Goal: Use online tool/utility: Use online tool/utility

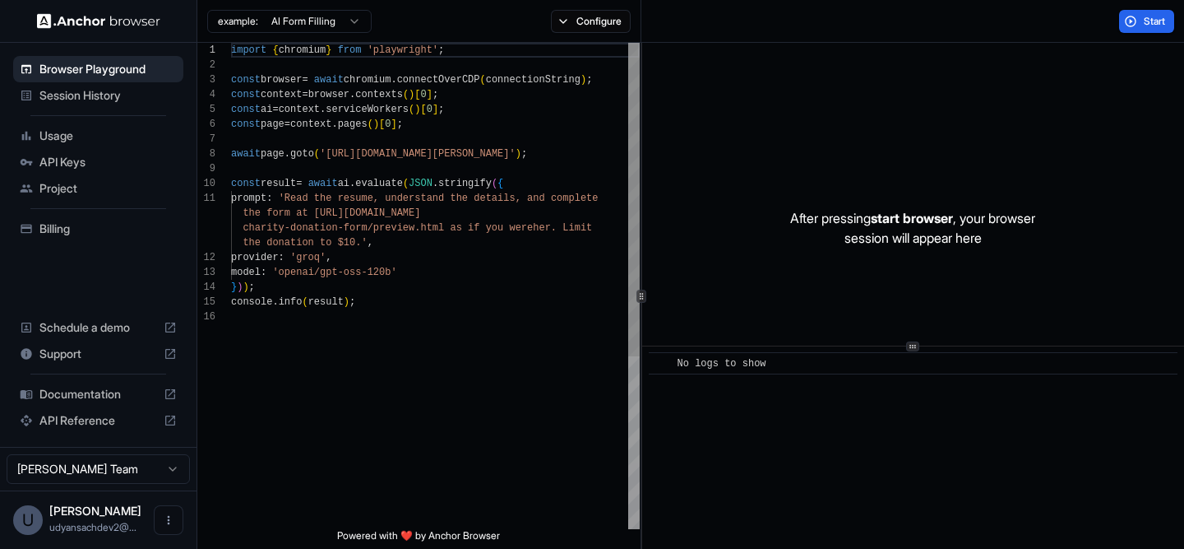
type textarea "**********"
click at [437, 341] on div "import { chromium } from 'playwright' ; const browser = await chromium . connec…" at bounding box center [435, 419] width 409 height 753
click at [142, 159] on span "API Keys" at bounding box center [107, 162] width 137 height 16
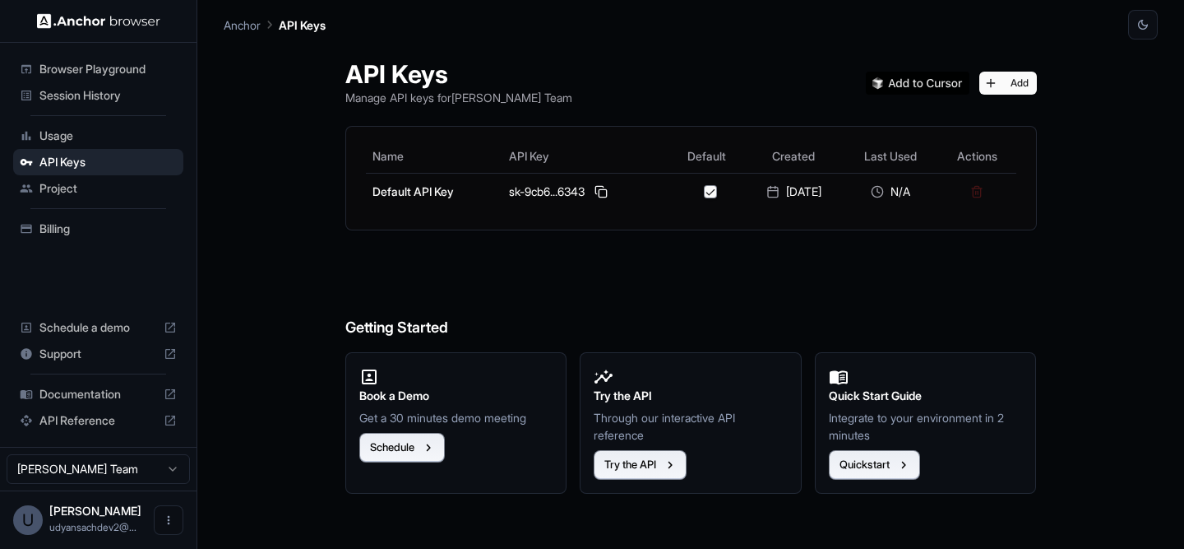
click at [100, 58] on div "Browser Playground" at bounding box center [98, 69] width 170 height 26
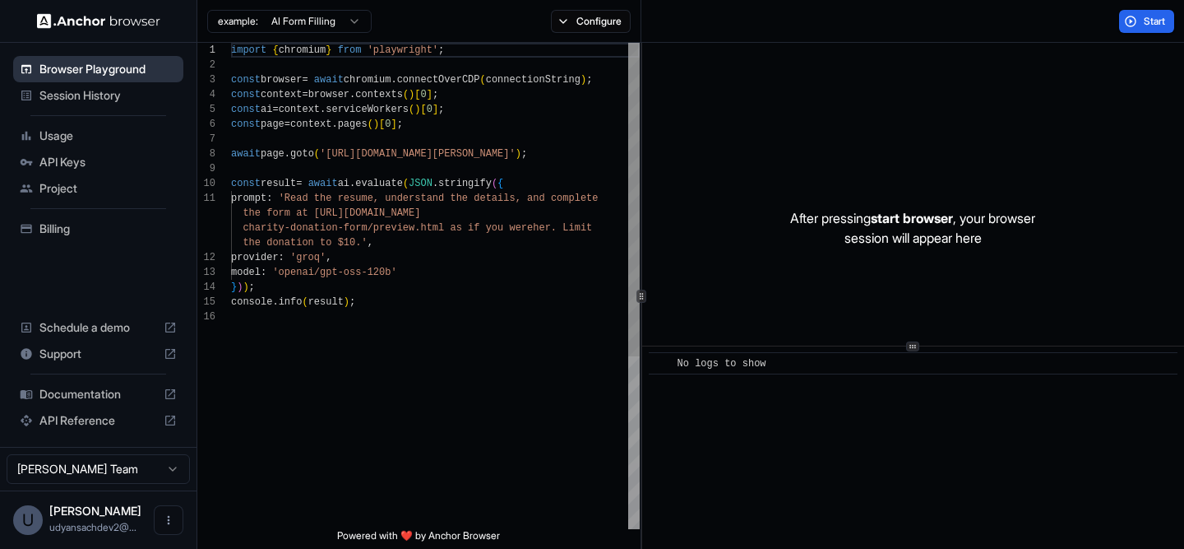
scroll to position [148, 0]
click at [613, 18] on button "Configure" at bounding box center [591, 21] width 80 height 23
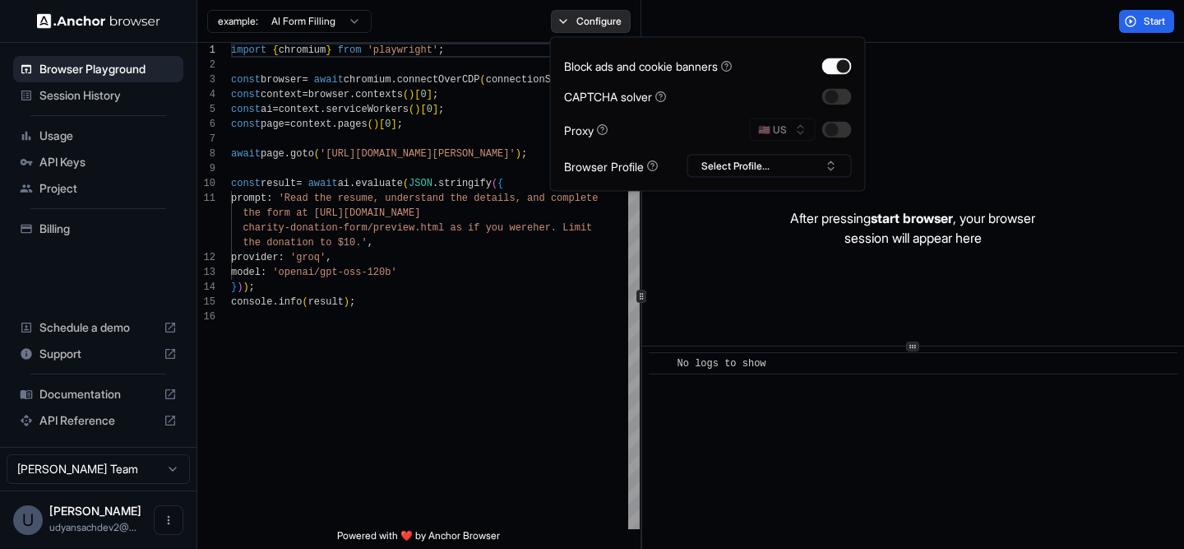
click at [613, 25] on button "Configure" at bounding box center [591, 21] width 80 height 23
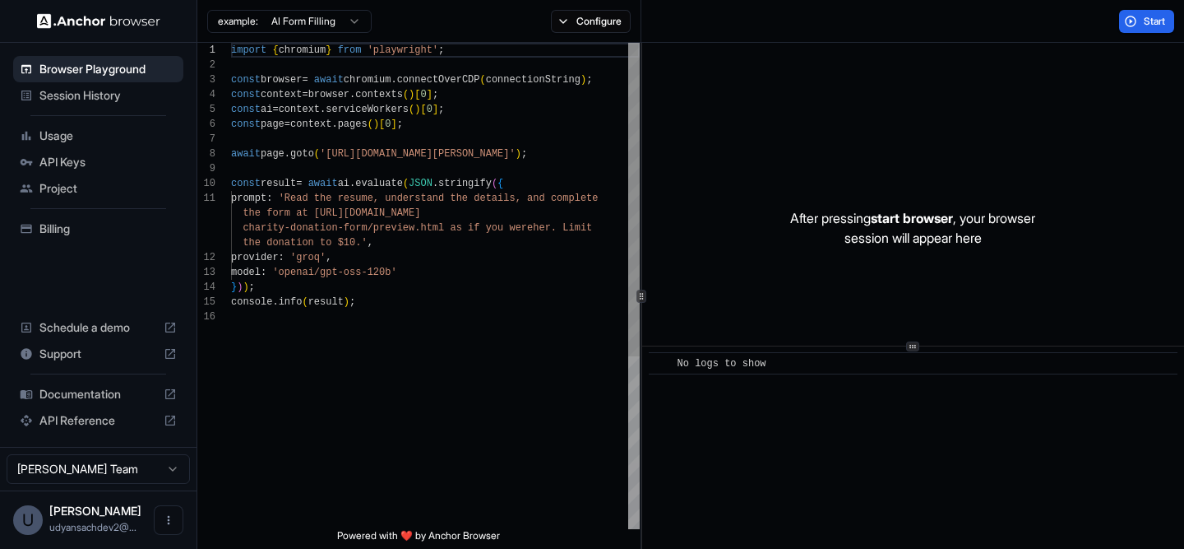
scroll to position [104, 0]
drag, startPoint x: 332, startPoint y: 151, endPoint x: 563, endPoint y: 150, distance: 230.3
click at [563, 150] on div "import { chromium } from 'playwright' ; const browser = await chromium . connec…" at bounding box center [435, 419] width 409 height 753
click at [436, 183] on div "import { chromium } from 'playwright' ; const browser = await chromium . connec…" at bounding box center [435, 419] width 409 height 753
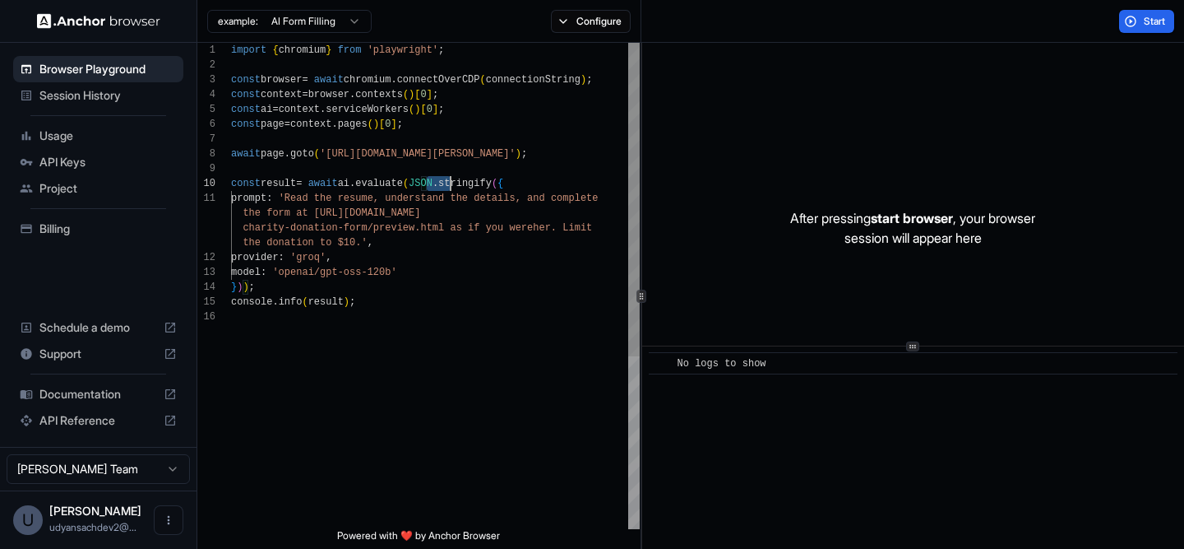
click at [436, 183] on div "import { chromium } from 'playwright' ; const browser = await chromium . connec…" at bounding box center [435, 419] width 409 height 753
click at [317, 299] on div "import { chromium } from 'playwright' ; const browser = await chromium . connec…" at bounding box center [435, 419] width 409 height 753
click at [1145, 21] on span "Start" at bounding box center [1155, 21] width 23 height 13
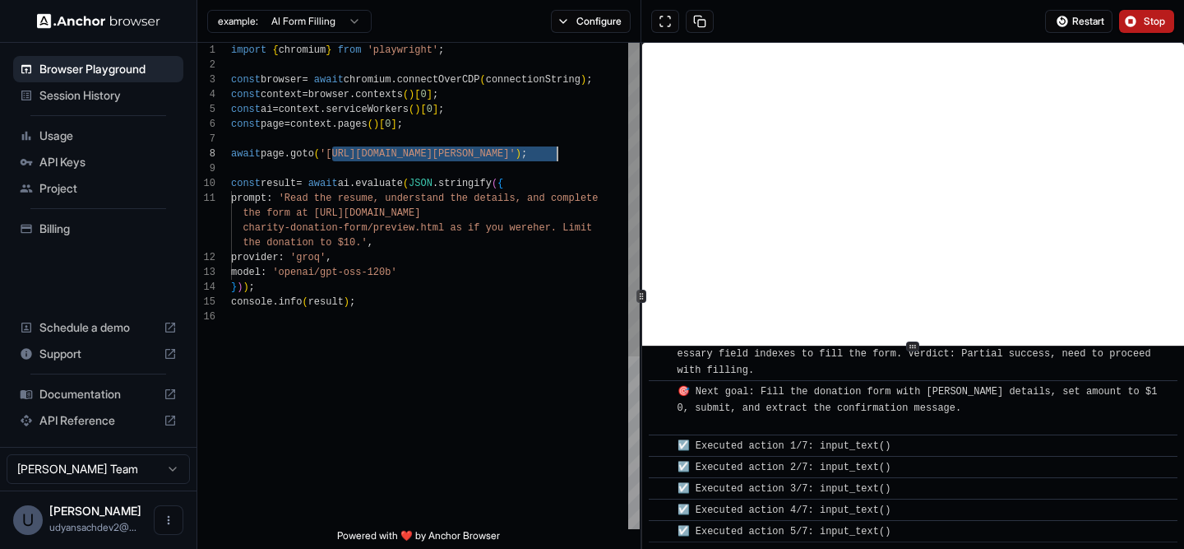
drag, startPoint x: 332, startPoint y: 150, endPoint x: 564, endPoint y: 151, distance: 232.0
click at [564, 151] on div "charity-donation-form/preview.html as if you were her. Limit the donation to $1…" at bounding box center [435, 419] width 409 height 753
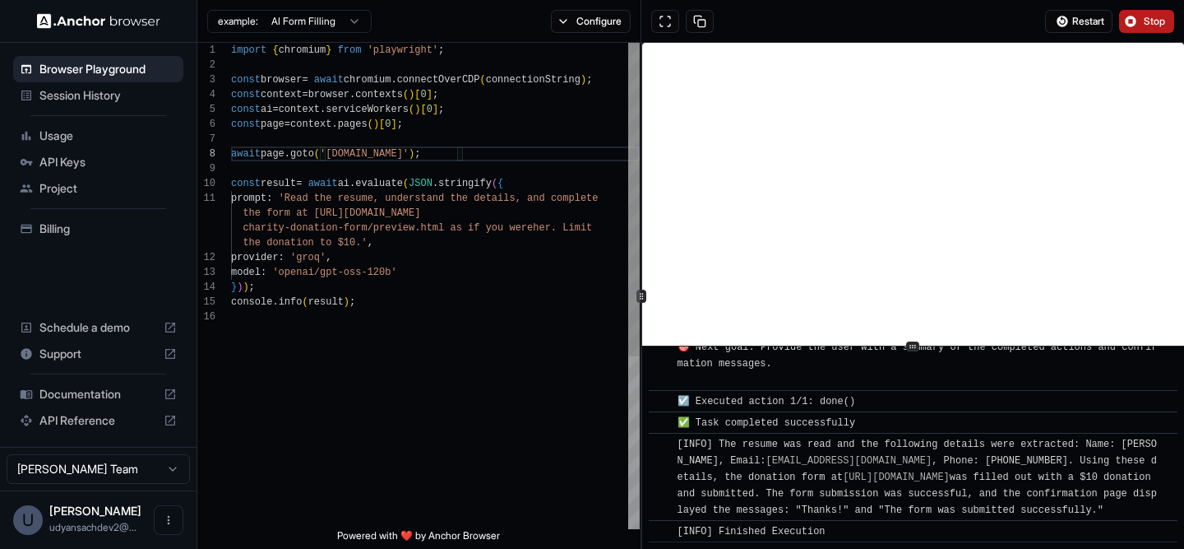
scroll to position [15, 0]
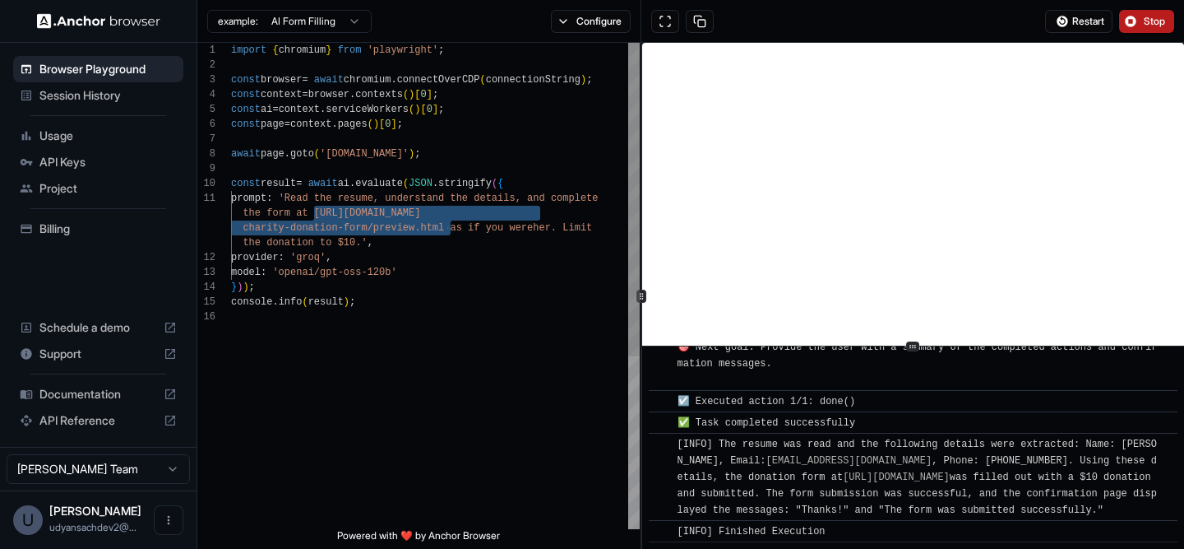
drag, startPoint x: 314, startPoint y: 209, endPoint x: 450, endPoint y: 227, distance: 136.9
click at [450, 227] on div "charity-donation-form/preview.html as if you were her. Limit the donation to $1…" at bounding box center [435, 419] width 409 height 753
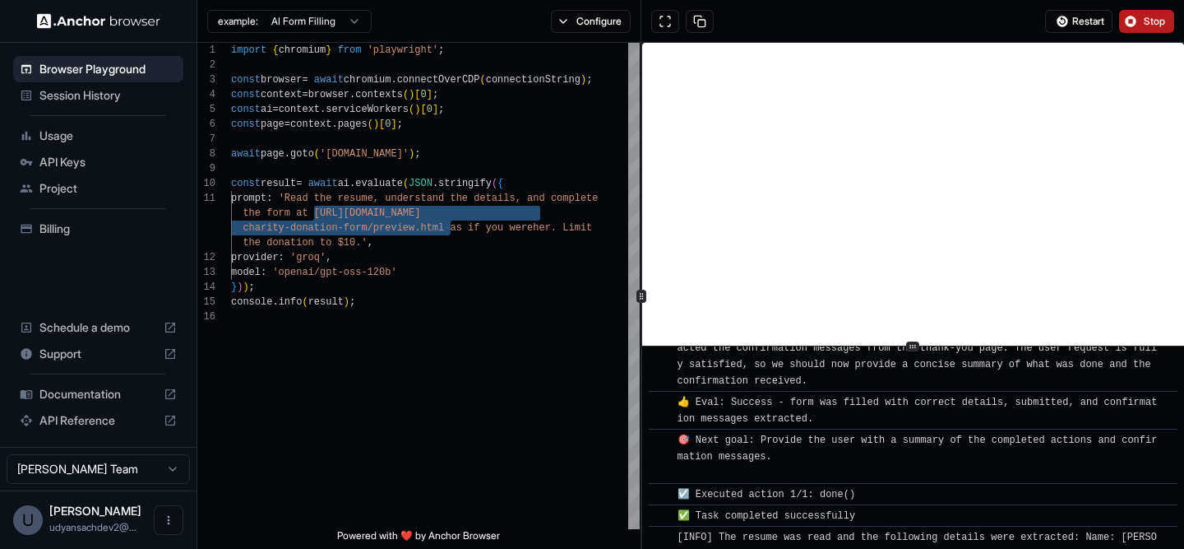
scroll to position [1051, 0]
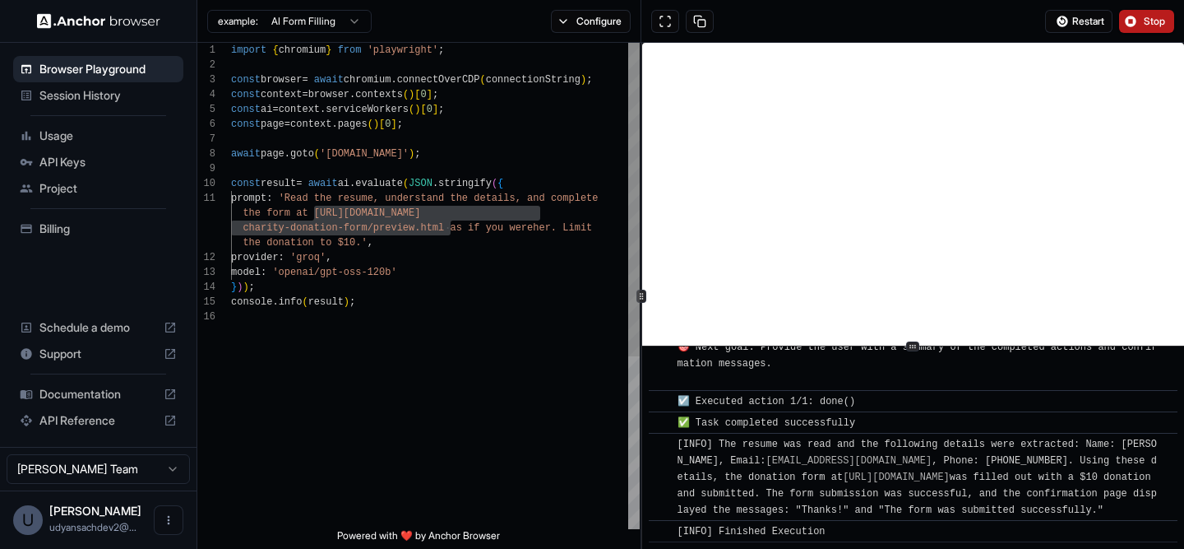
click at [346, 271] on div "charity-donation-form/preview.html as if you were her. Limit the donation to $1…" at bounding box center [435, 419] width 409 height 753
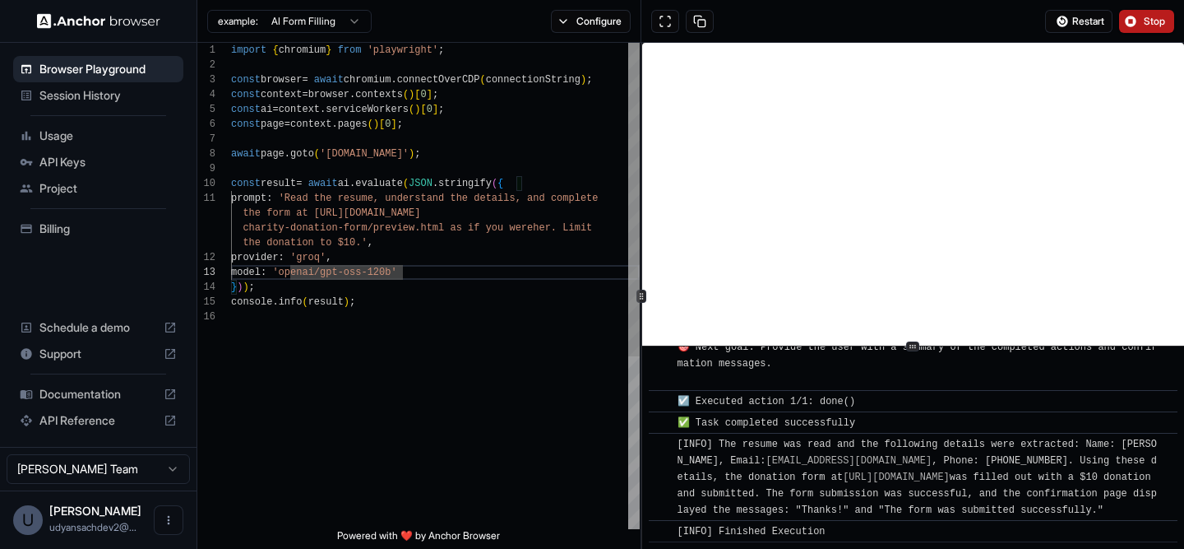
scroll to position [44, 0]
click at [357, 242] on div "charity-donation-form/preview.html as if you were her. Limit the donation to $1…" at bounding box center [435, 419] width 409 height 753
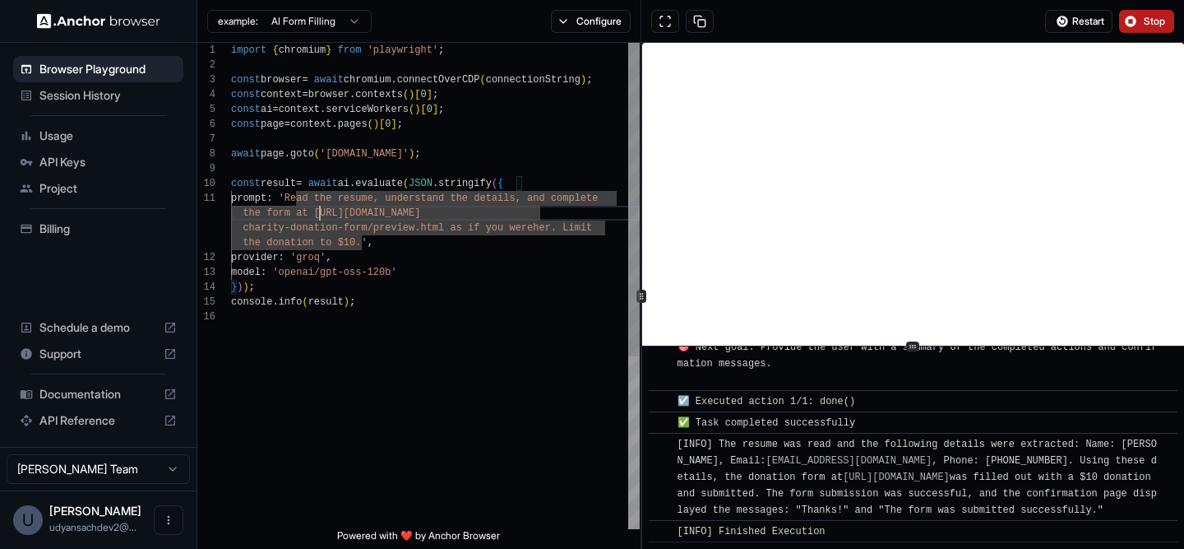
click at [319, 211] on div "charity-donation-form/preview.html as if you were her. Limit the donation to $1…" at bounding box center [435, 419] width 409 height 753
click at [364, 244] on div "charity-donation-form/preview.html as if you were her. Limit the donation to $1…" at bounding box center [435, 419] width 409 height 753
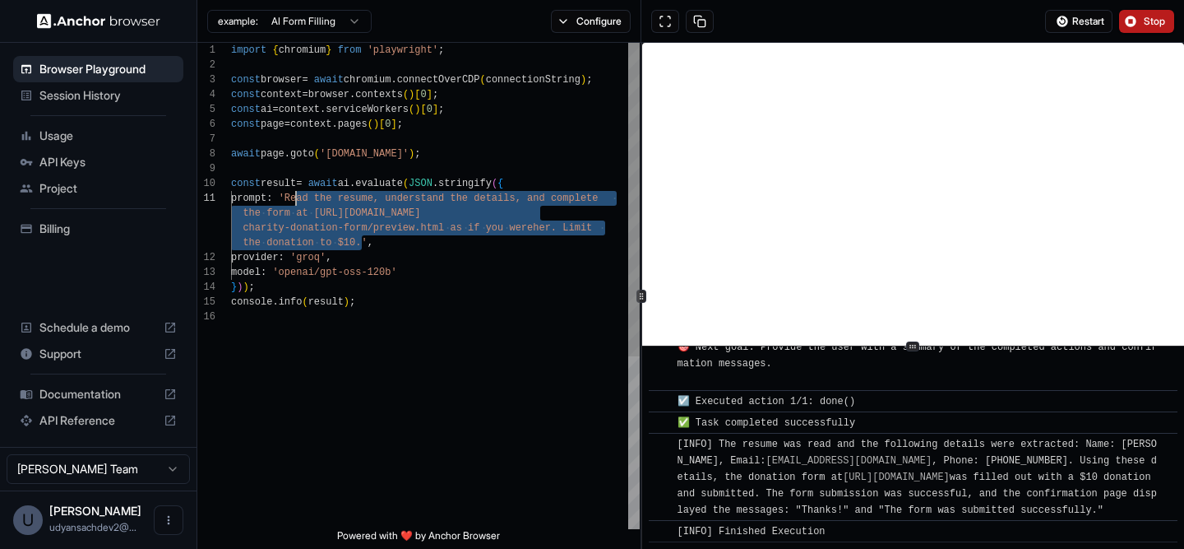
scroll to position [0, 0]
drag, startPoint x: 364, startPoint y: 244, endPoint x: 296, endPoint y: 202, distance: 79.4
click at [296, 202] on div "charity-donation-form/preview.html as if you were her. Limit the donation to $1…" at bounding box center [435, 419] width 409 height 753
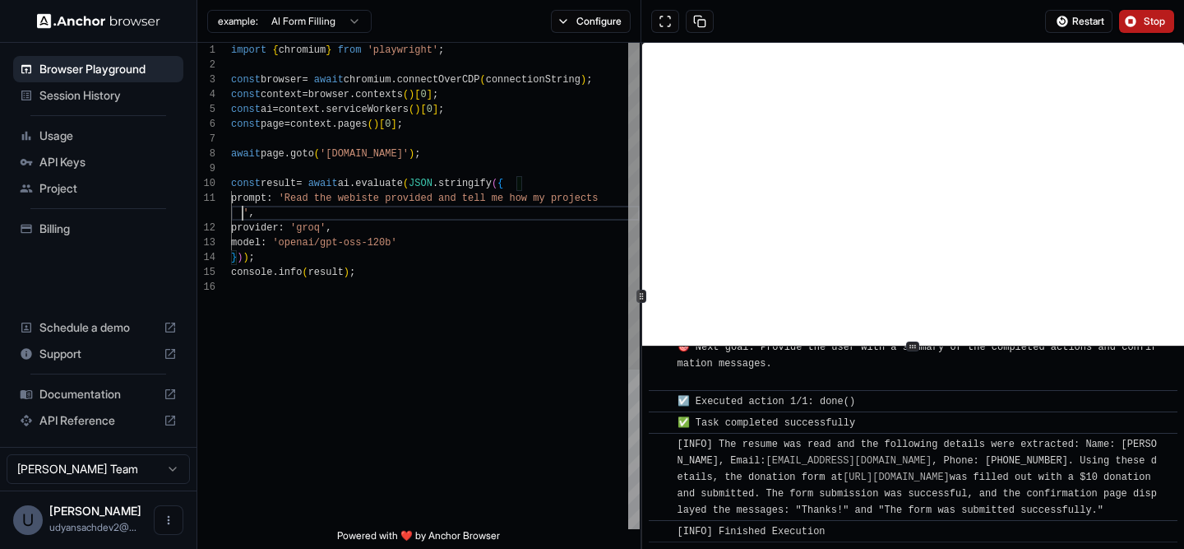
scroll to position [15, 0]
click at [1141, 16] on button "Stop" at bounding box center [1146, 21] width 55 height 23
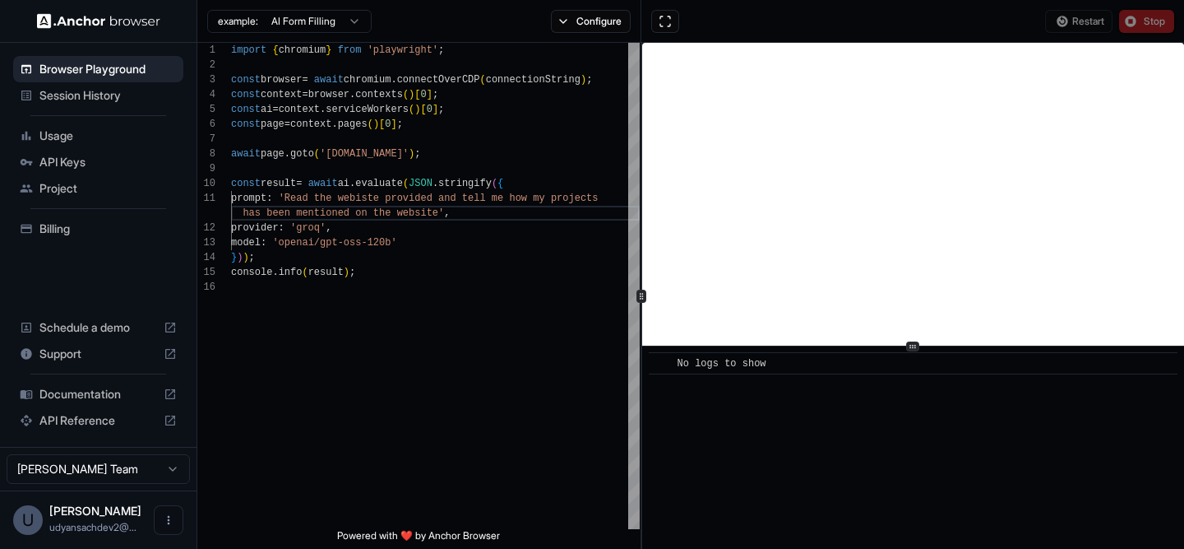
scroll to position [0, 0]
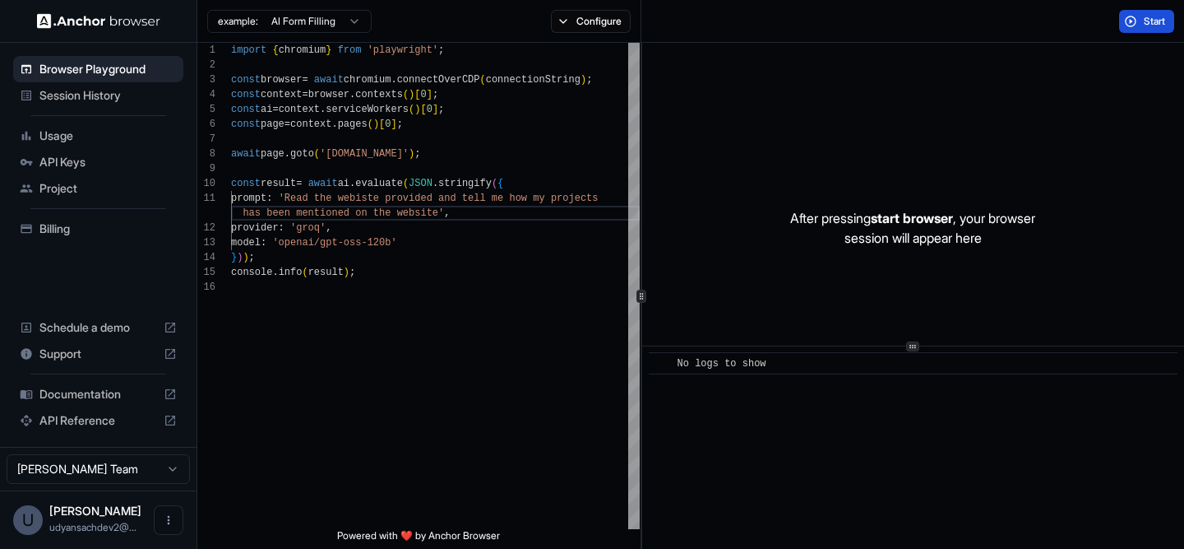
click at [1140, 29] on button "Start" at bounding box center [1146, 21] width 55 height 23
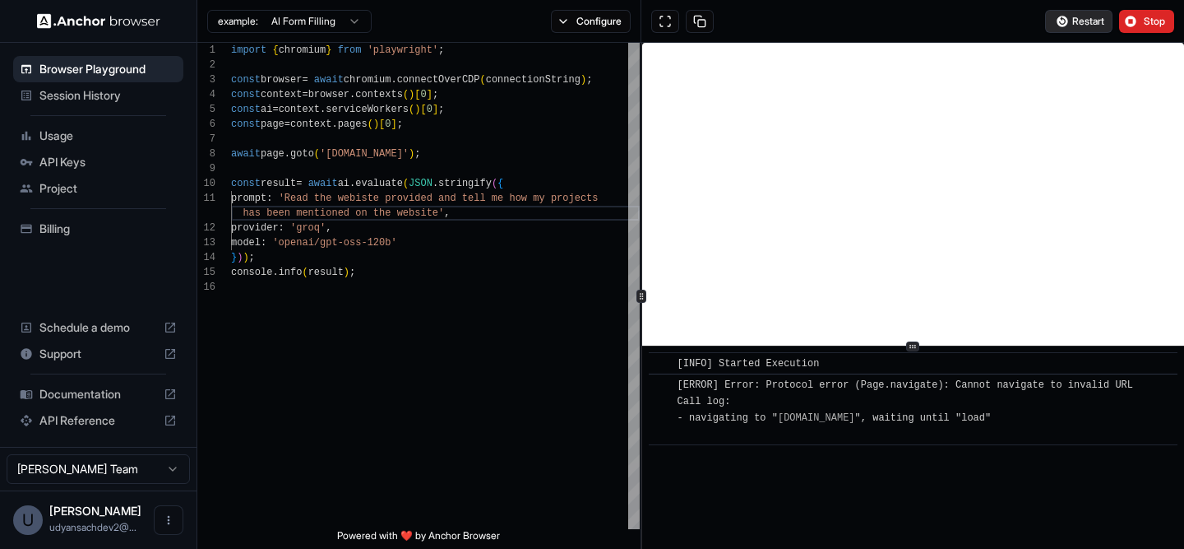
click at [1081, 22] on span "Restart" at bounding box center [1089, 21] width 32 height 13
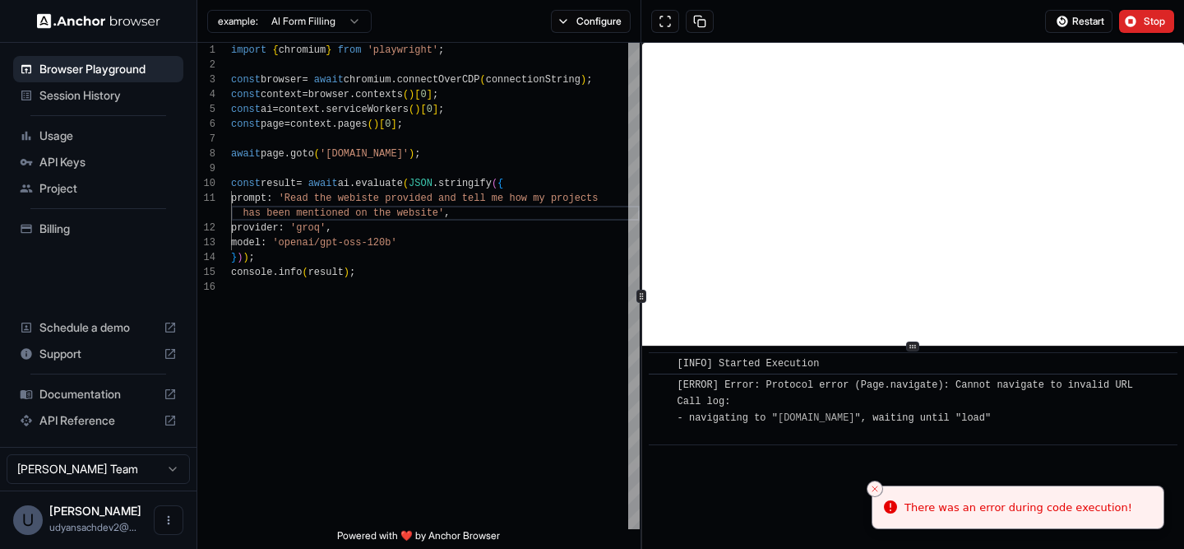
click at [906, 510] on div "There was an error during code execution!" at bounding box center [1019, 507] width 228 height 16
click at [870, 485] on icon "Close toast" at bounding box center [875, 489] width 10 height 10
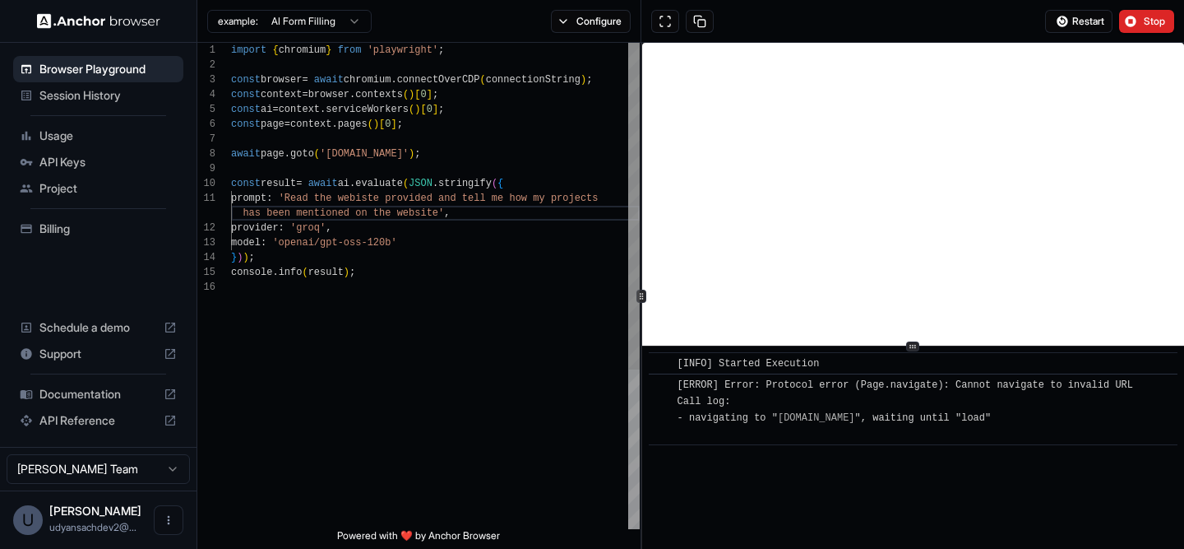
scroll to position [104, 0]
click at [361, 148] on div "provider : 'groq' , model : 'openai/gpt-oss-120b' } ) ) ; console . info ( resu…" at bounding box center [435, 404] width 409 height 723
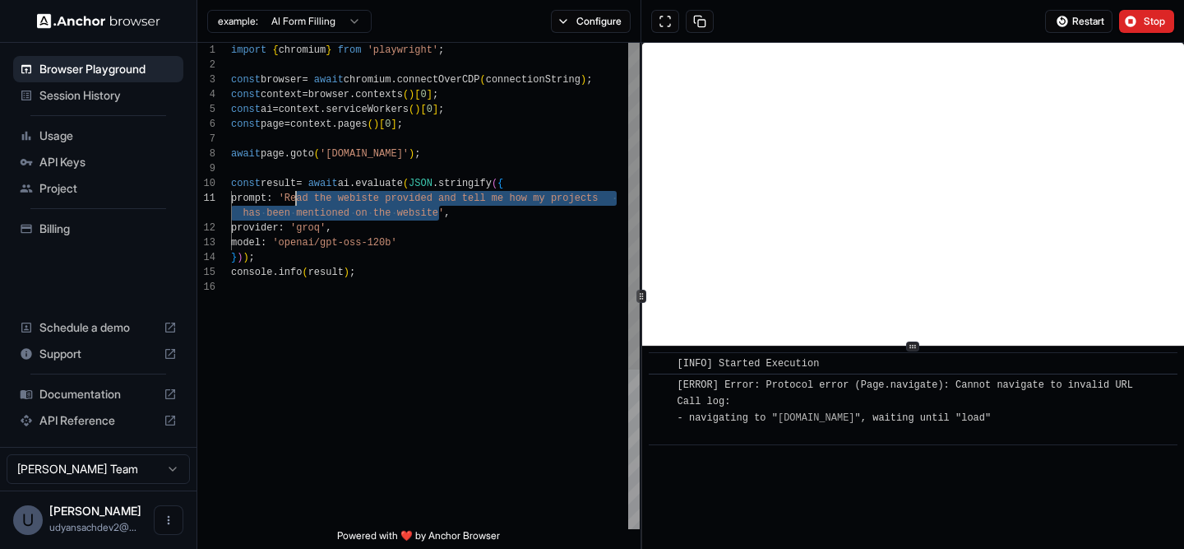
drag, startPoint x: 439, startPoint y: 213, endPoint x: 296, endPoint y: 203, distance: 143.5
click at [296, 203] on div "provider : 'groq' , model : 'openai/gpt-oss-120b' } ) ) ; console . info ( resu…" at bounding box center [435, 404] width 409 height 723
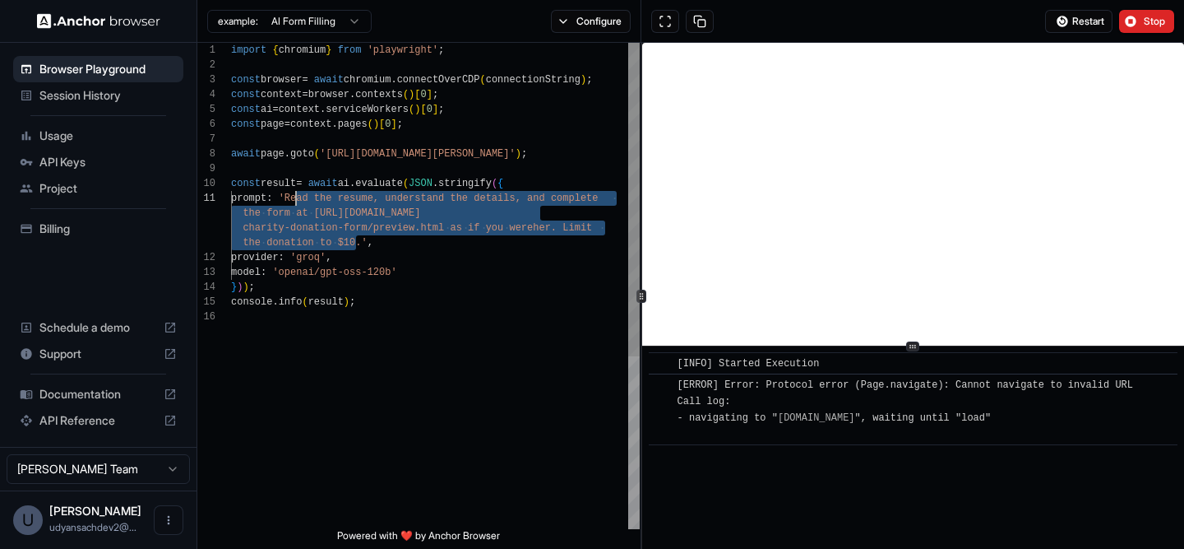
drag, startPoint x: 359, startPoint y: 245, endPoint x: 295, endPoint y: 205, distance: 75.1
click at [295, 205] on div "provider : 'groq' , model : 'openai/gpt-oss-120b' const result = await ai . eva…" at bounding box center [435, 419] width 409 height 753
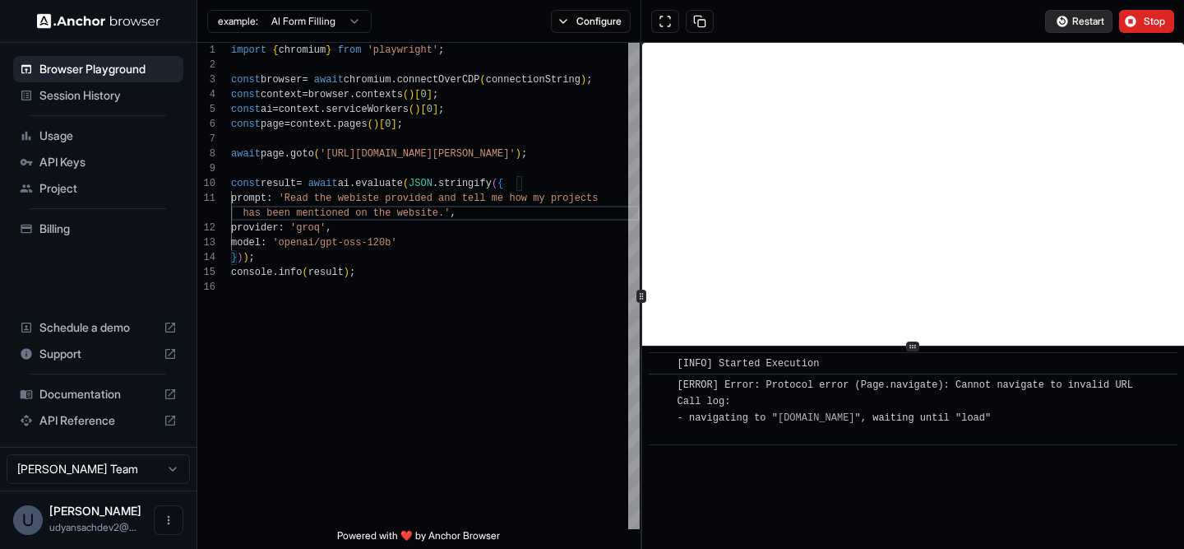
click at [1096, 19] on span "Restart" at bounding box center [1089, 21] width 32 height 13
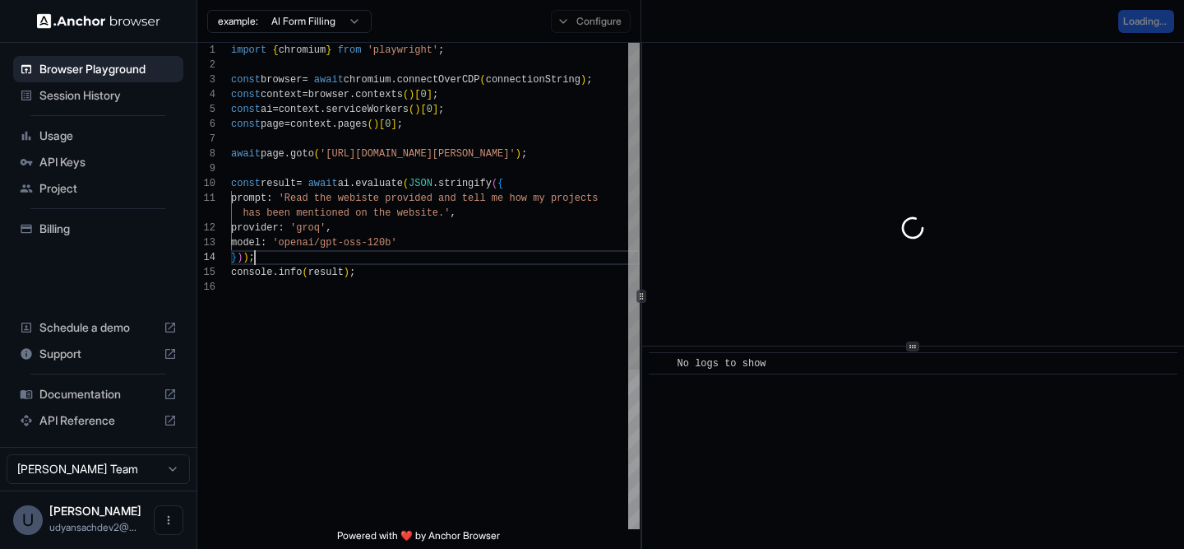
scroll to position [59, 0]
click at [504, 261] on div "provider : 'groq' , model : 'openai/gpt-oss-120b' const result = await ai . eva…" at bounding box center [435, 404] width 409 height 723
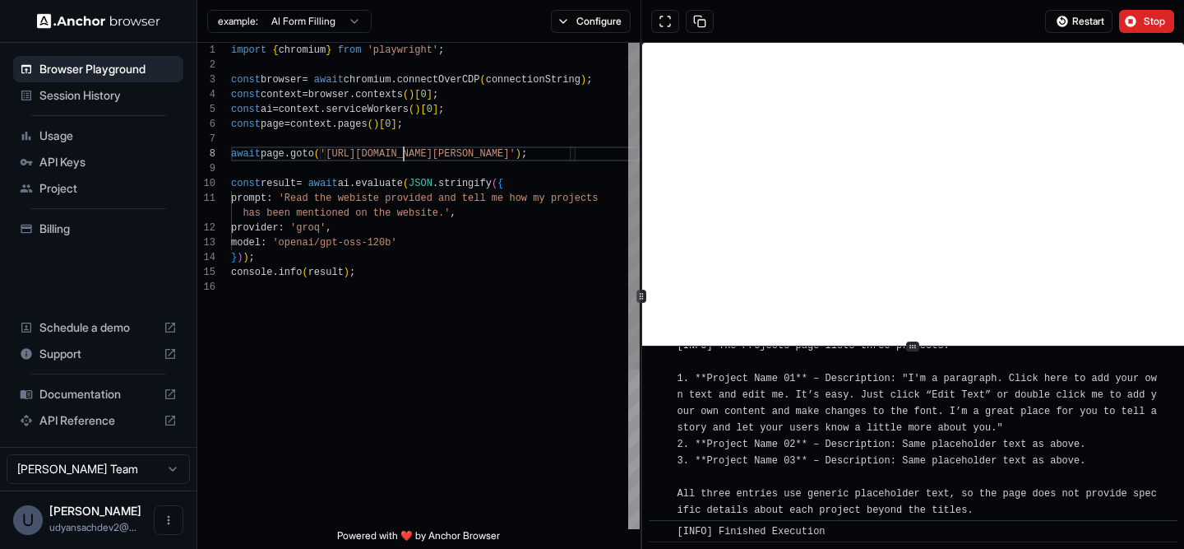
scroll to position [104, 0]
drag, startPoint x: 404, startPoint y: 150, endPoint x: 563, endPoint y: 157, distance: 158.9
click at [563, 157] on div "provider : 'groq' , model : 'openai/gpt-oss-120b' const result = await ai . eva…" at bounding box center [435, 404] width 409 height 723
click at [553, 231] on div "provider : 'groq' , model : 'openai/gpt-oss-120b' const result = await ai . eva…" at bounding box center [435, 404] width 409 height 723
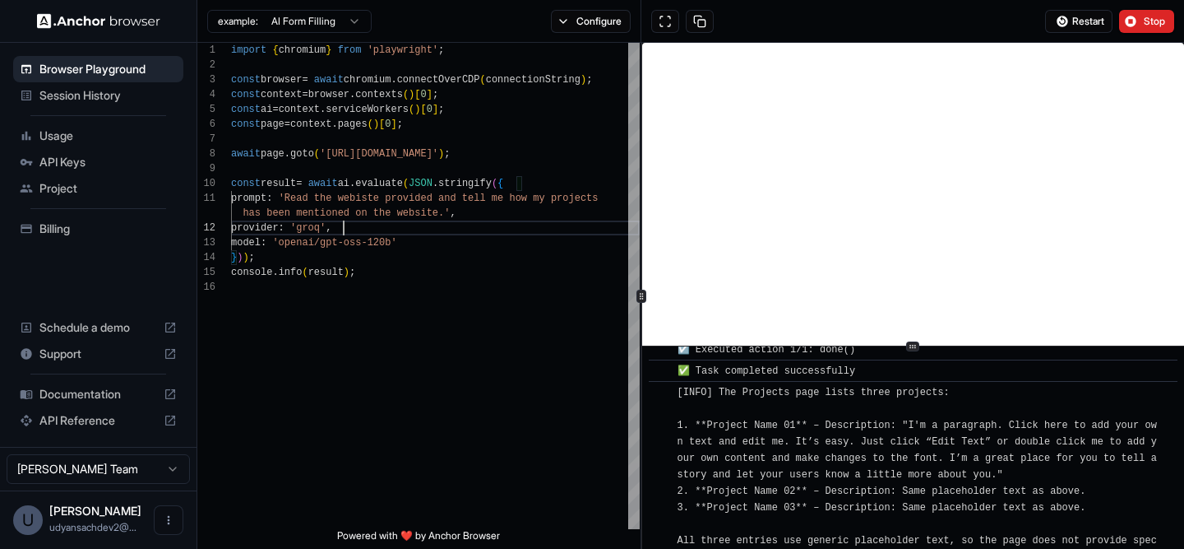
scroll to position [487, 0]
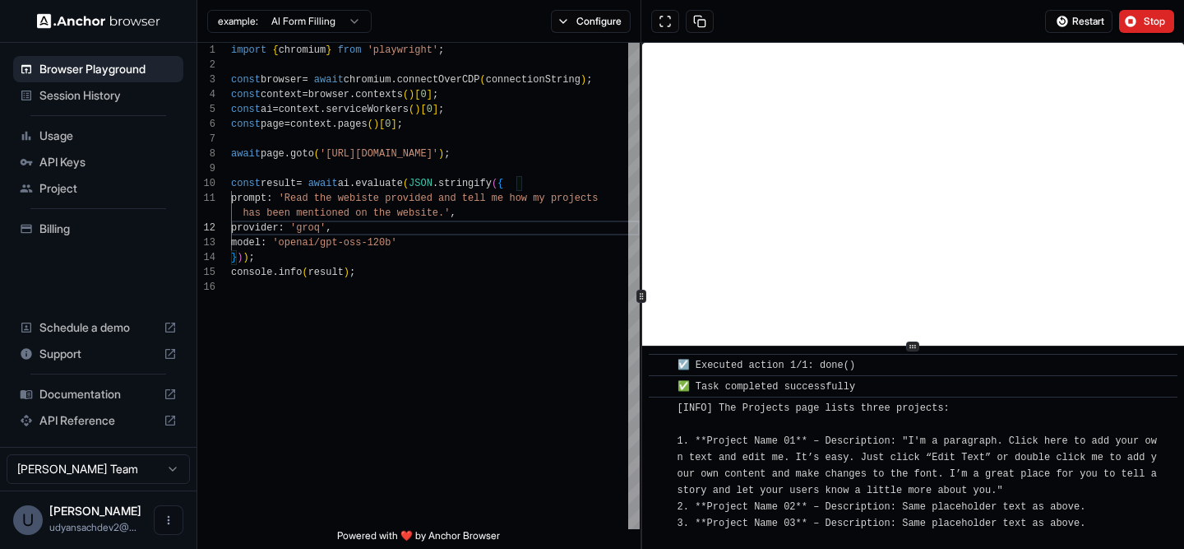
type textarea "**********"
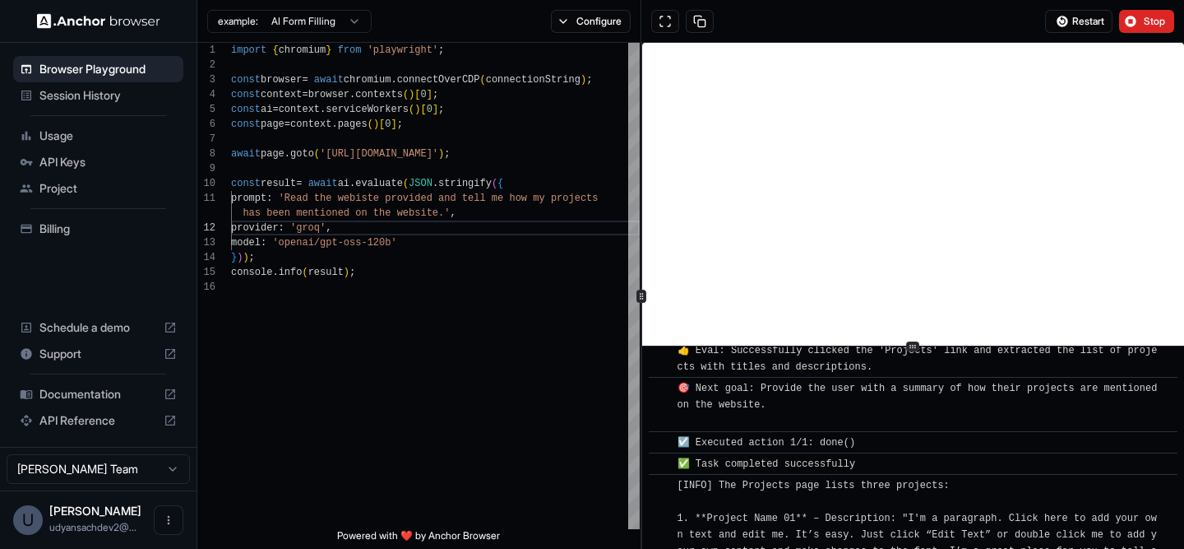
scroll to position [549, 0]
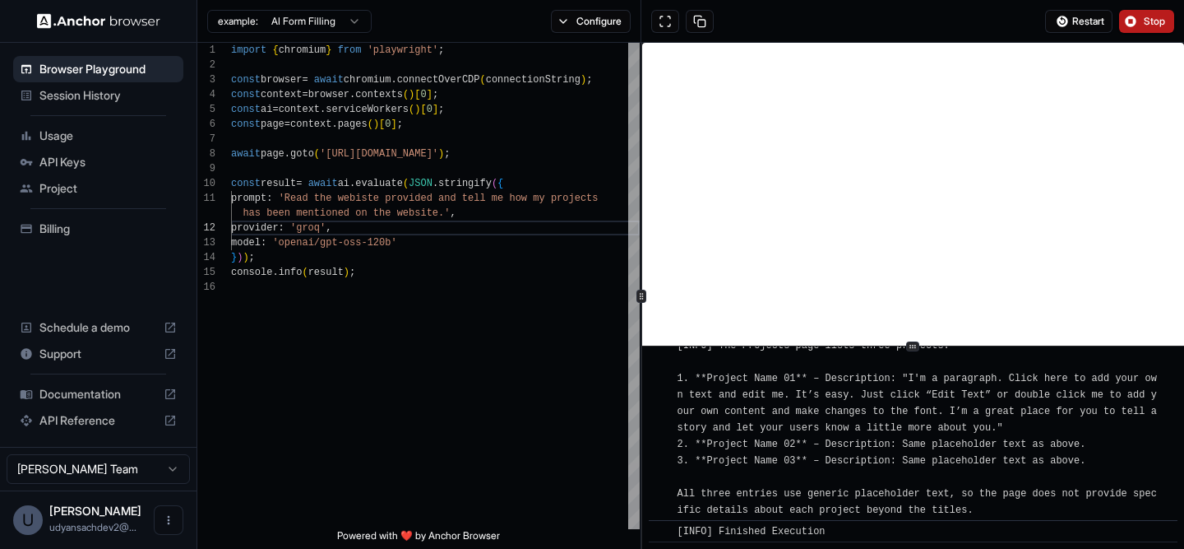
click at [1145, 18] on span "Stop" at bounding box center [1155, 21] width 23 height 13
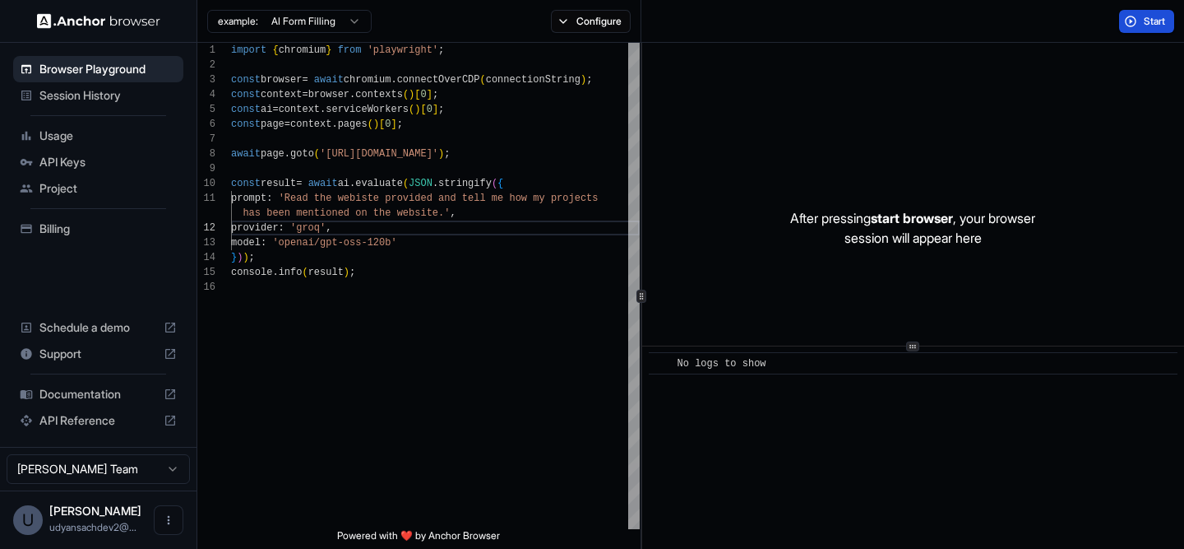
click at [1137, 23] on button "Start" at bounding box center [1146, 21] width 55 height 23
click at [1153, 26] on span "Start" at bounding box center [1155, 21] width 23 height 13
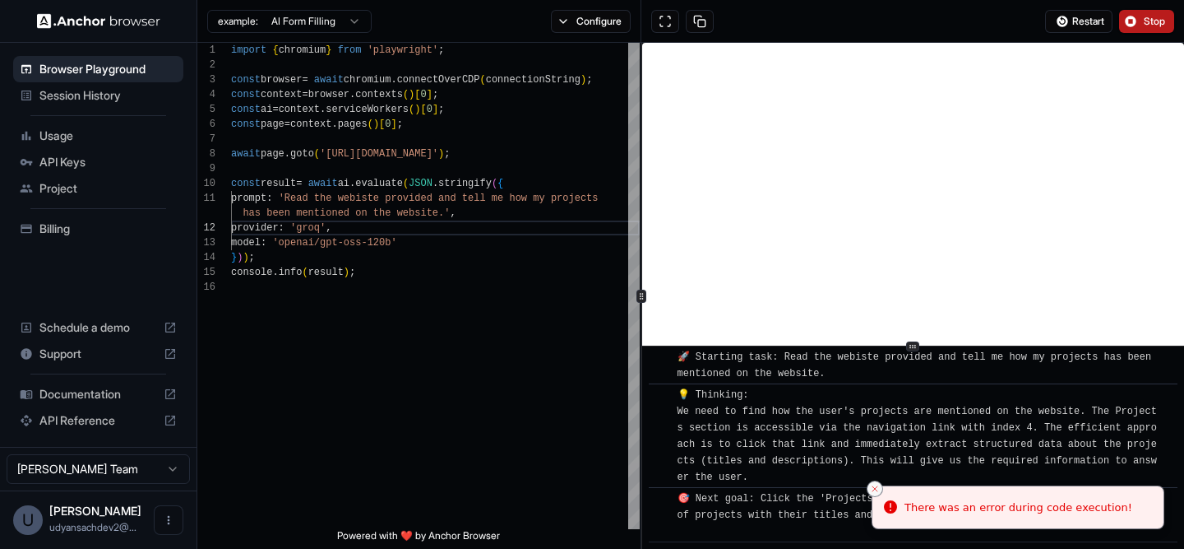
click at [883, 487] on button "Close toast" at bounding box center [875, 488] width 16 height 16
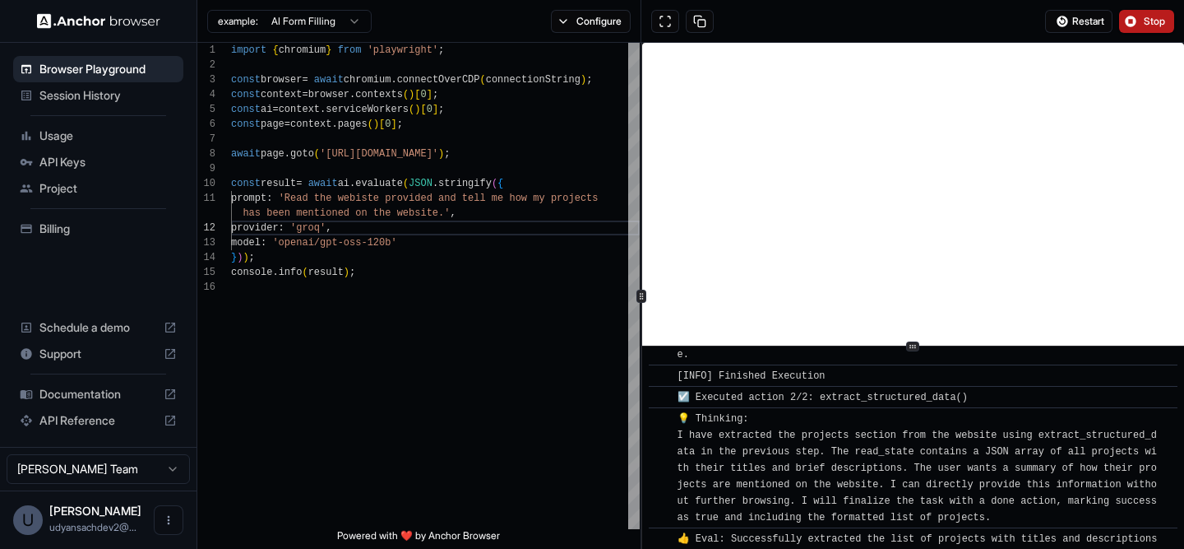
scroll to position [846, 0]
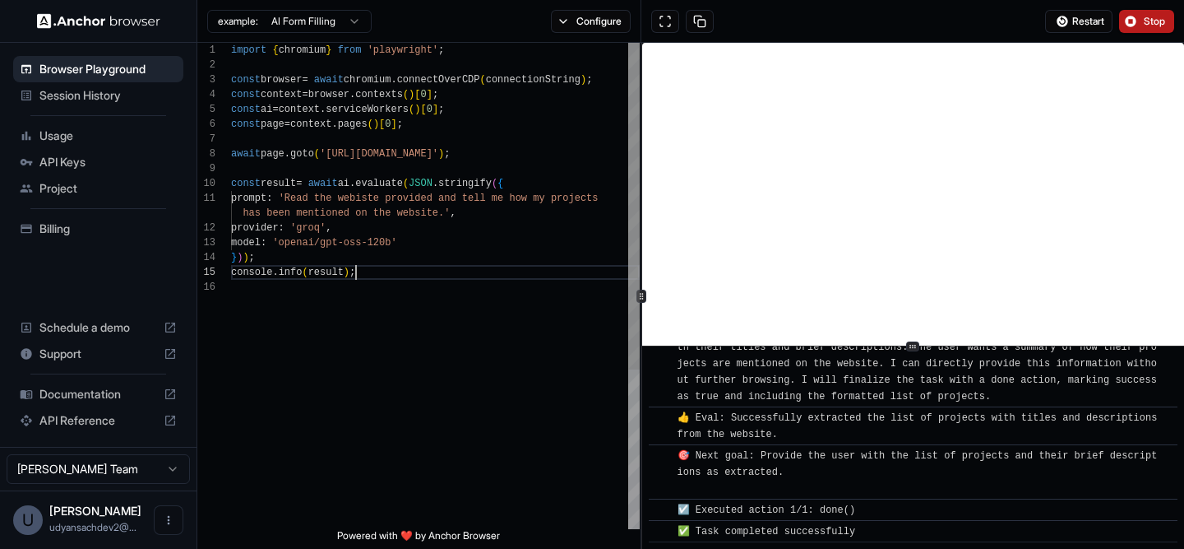
click at [452, 276] on div "provider : 'groq' , model : 'openai/gpt-oss-120b' const result = await ai . eva…" at bounding box center [435, 404] width 409 height 723
